Goal: Check status: Check status

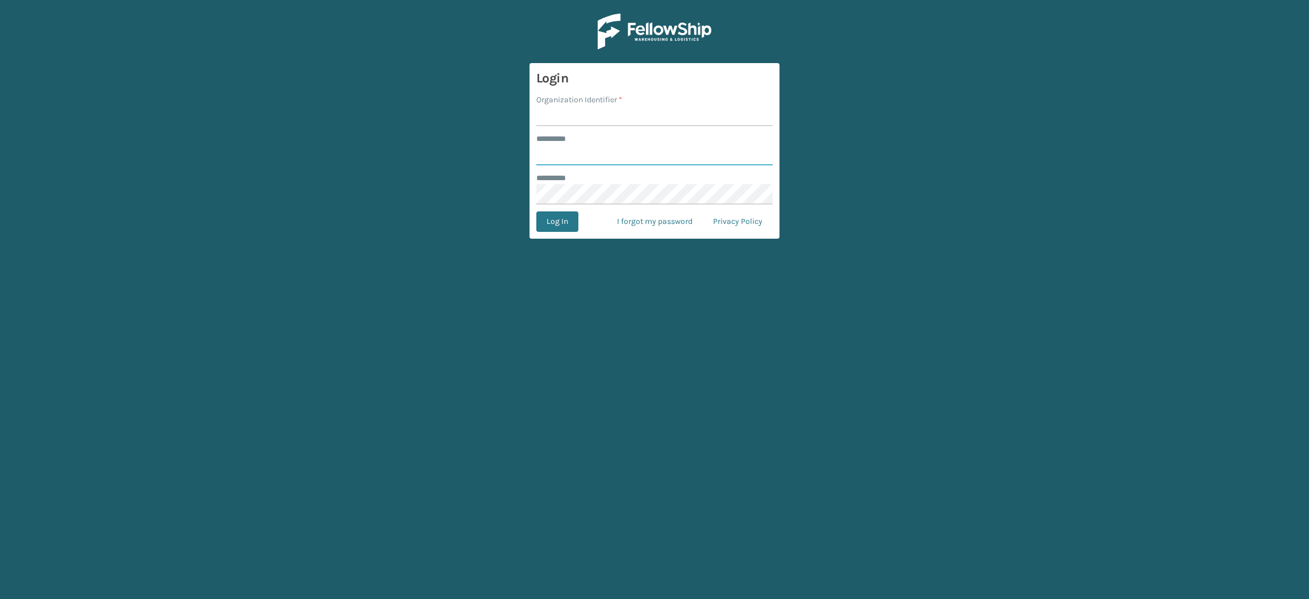
type input "**********"
click at [579, 109] on input "Organization Identifier *" at bounding box center [654, 116] width 236 height 20
type input "SuperAdminOrganization"
click at [564, 226] on button "Log In" at bounding box center [557, 221] width 42 height 20
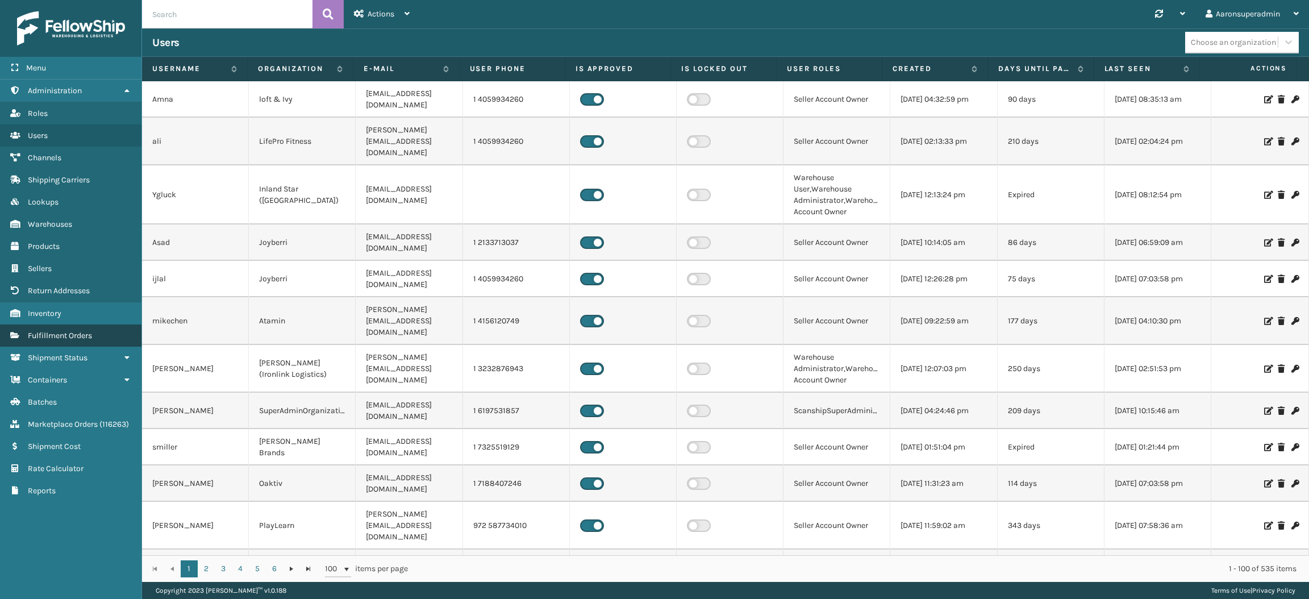
click at [84, 332] on span "Fulfillment Orders" at bounding box center [60, 336] width 64 height 10
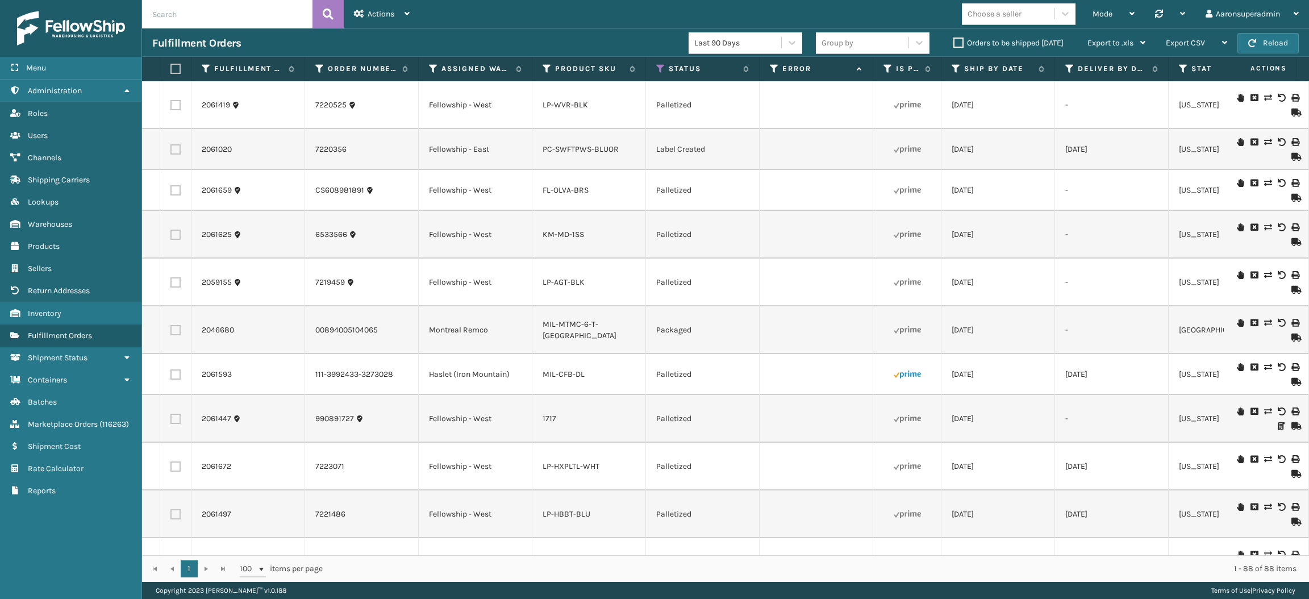
click at [963, 43] on label "Orders to be shipped [DATE]" at bounding box center [1009, 43] width 110 height 10
click at [954, 43] on input "Orders to be shipped [DATE]" at bounding box center [954, 39] width 1 height 7
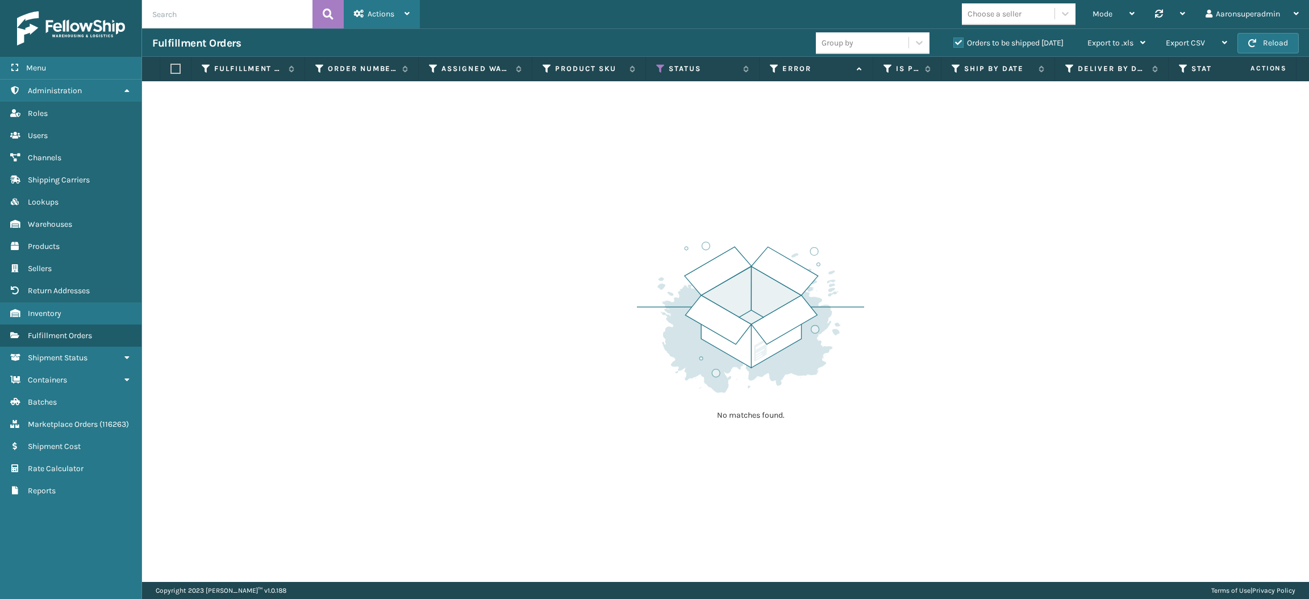
click at [380, 17] on span "Actions" at bounding box center [381, 14] width 27 height 10
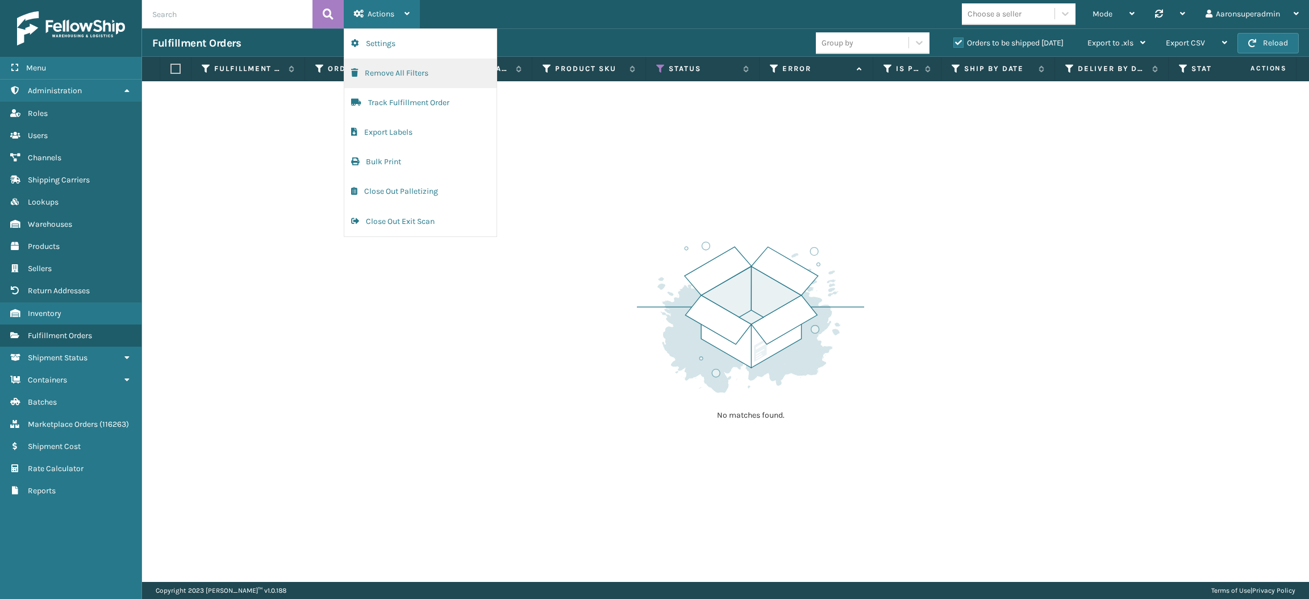
click at [400, 73] on button "Remove All Filters" at bounding box center [420, 74] width 152 height 30
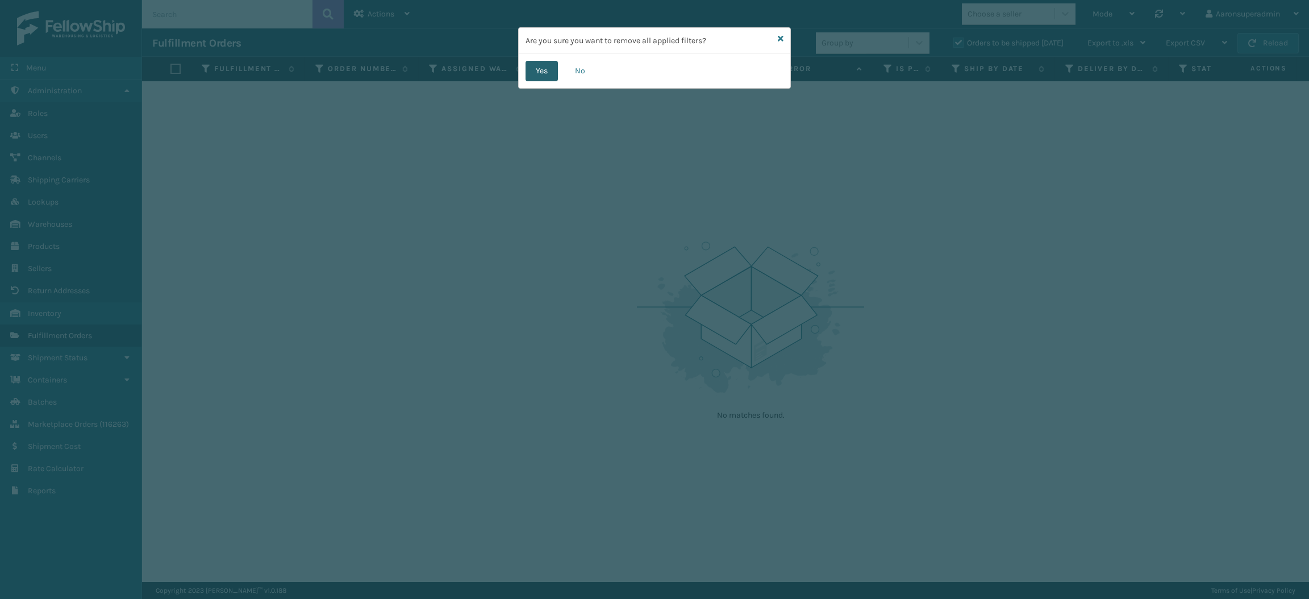
click at [528, 77] on button "Yes" at bounding box center [542, 71] width 32 height 20
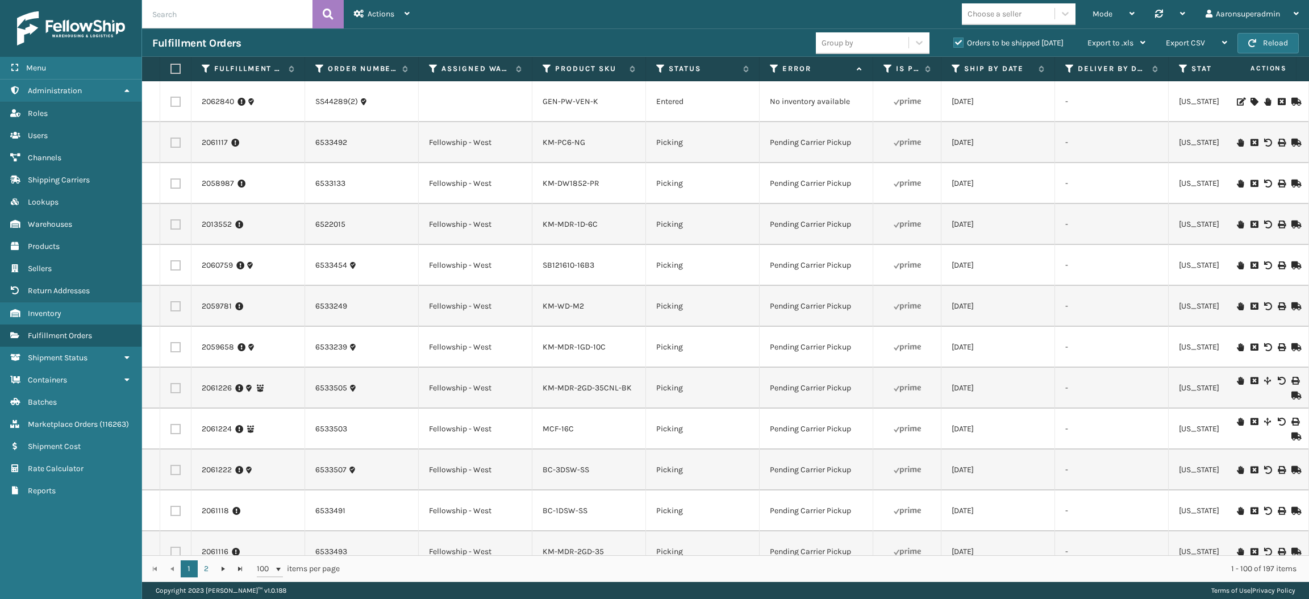
click at [189, 14] on input "text" at bounding box center [227, 14] width 170 height 28
paste input "6533802"
type input "6533802"
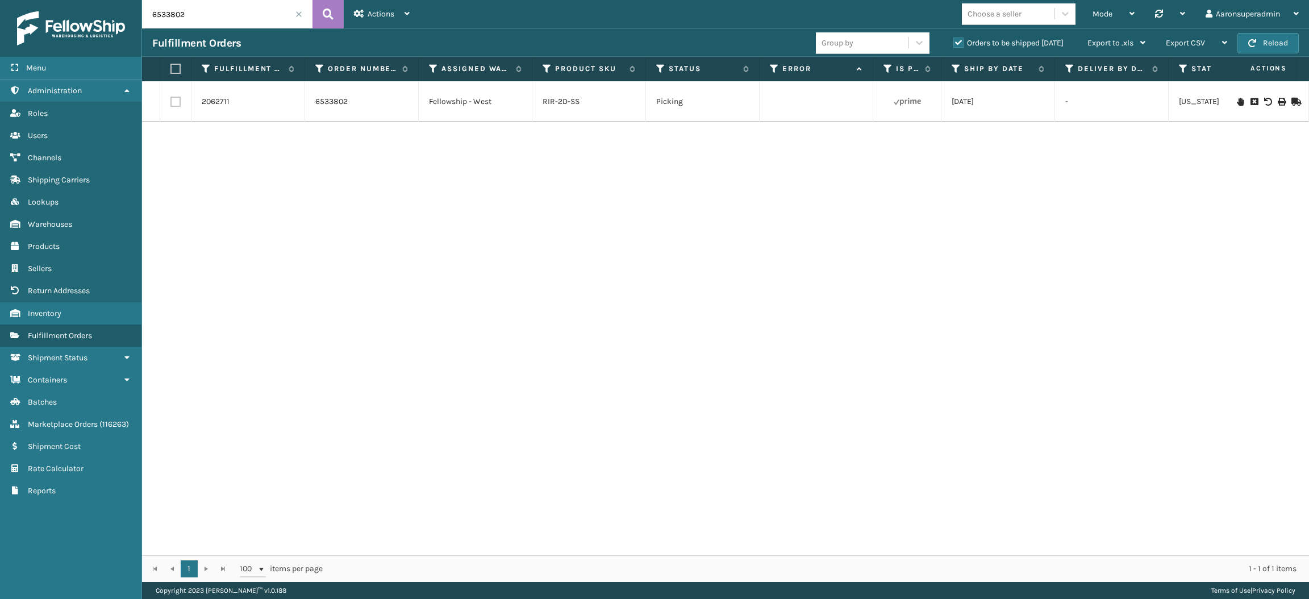
click at [1251, 102] on icon at bounding box center [1254, 102] width 7 height 8
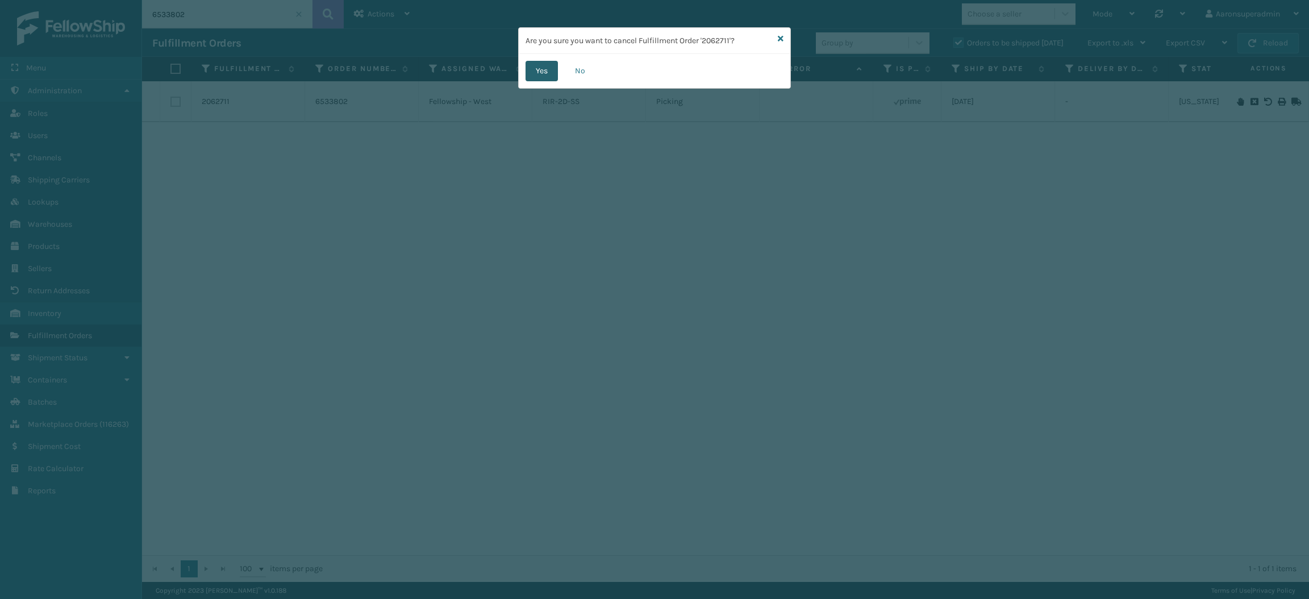
click at [535, 68] on button "Yes" at bounding box center [542, 71] width 32 height 20
